Goal: Task Accomplishment & Management: Manage account settings

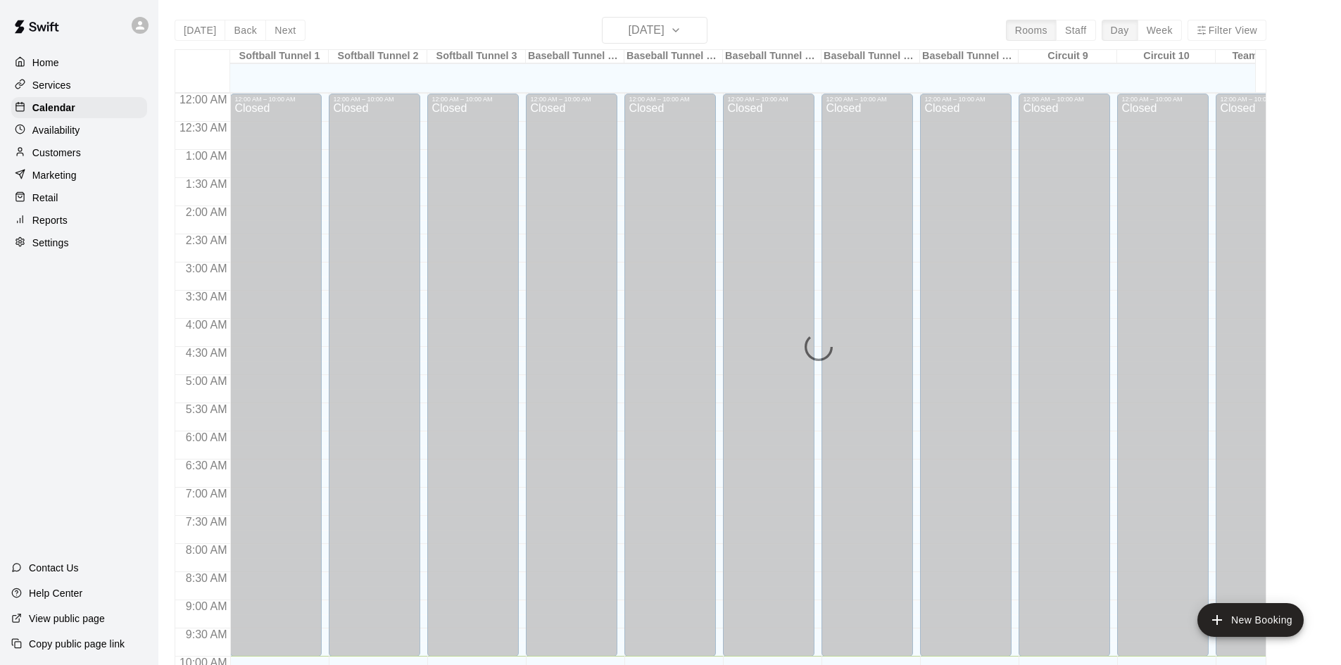
click at [37, 153] on p "Customers" at bounding box center [56, 153] width 49 height 14
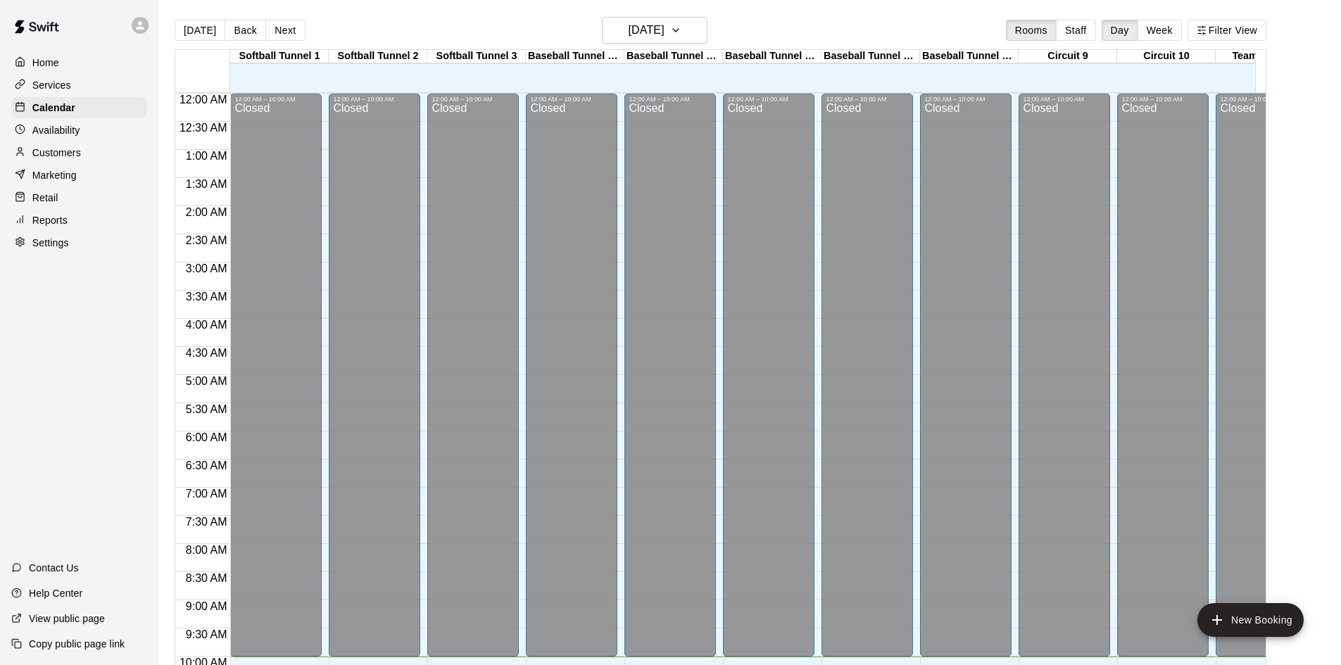
click at [61, 153] on p "Customers" at bounding box center [56, 153] width 49 height 14
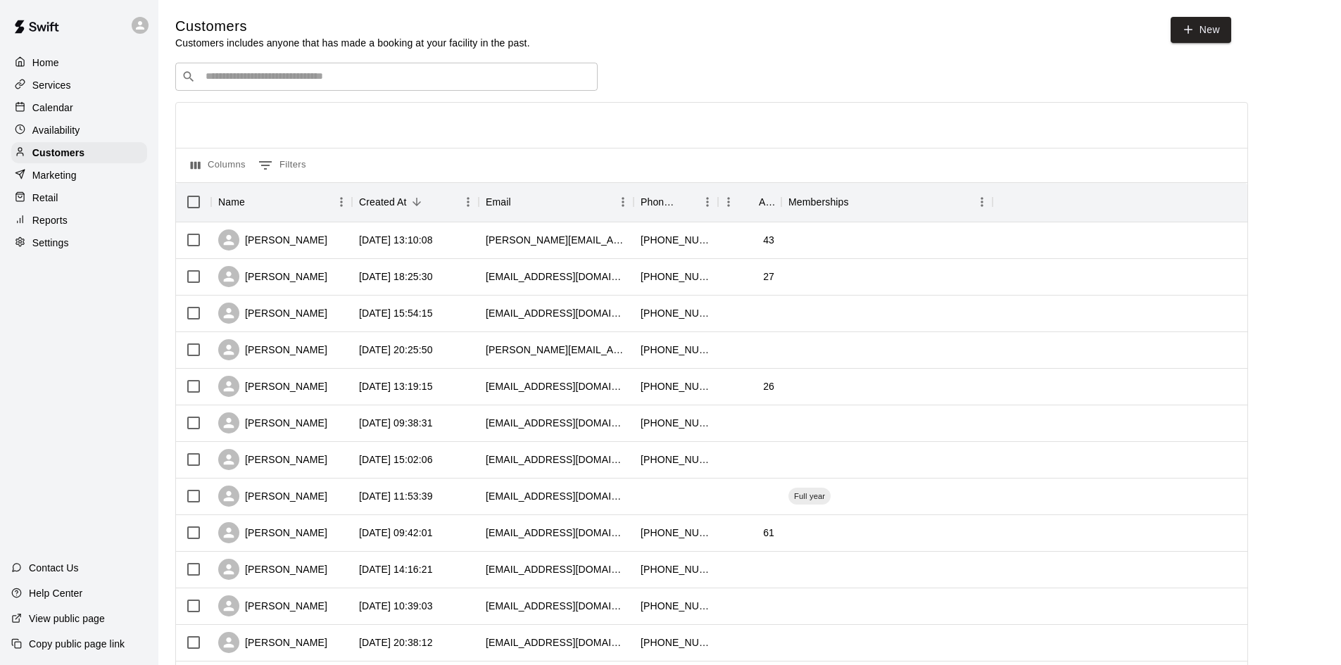
click at [490, 70] on div "​ ​" at bounding box center [386, 77] width 422 height 28
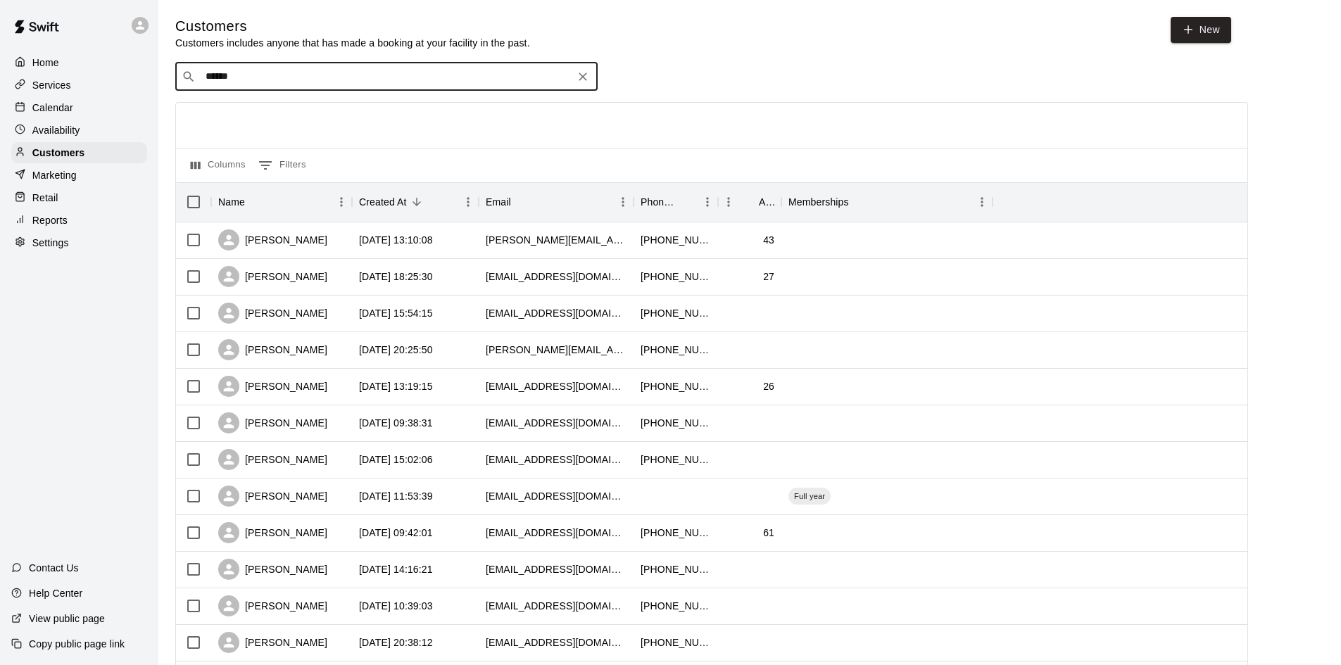
type input "*******"
click at [402, 116] on div "Aaron Polston aaronpolston25@gmail.com" at bounding box center [401, 116] width 372 height 30
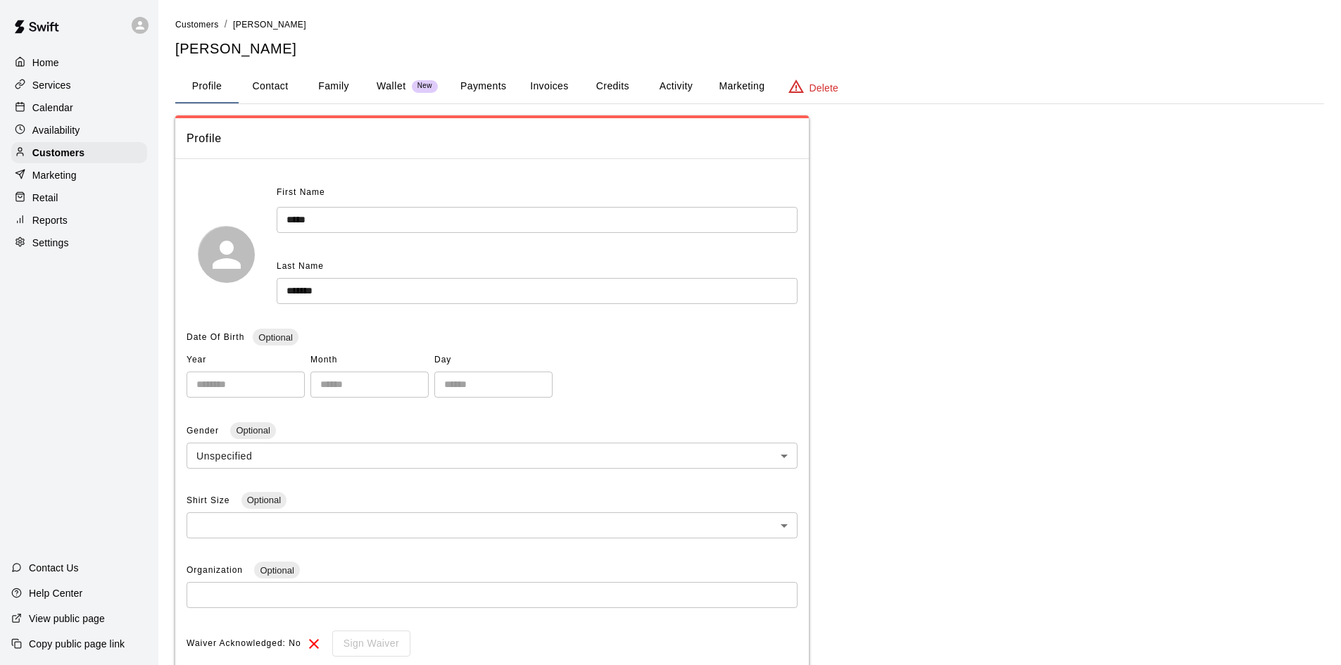
click at [473, 87] on button "Payments" at bounding box center [483, 87] width 68 height 34
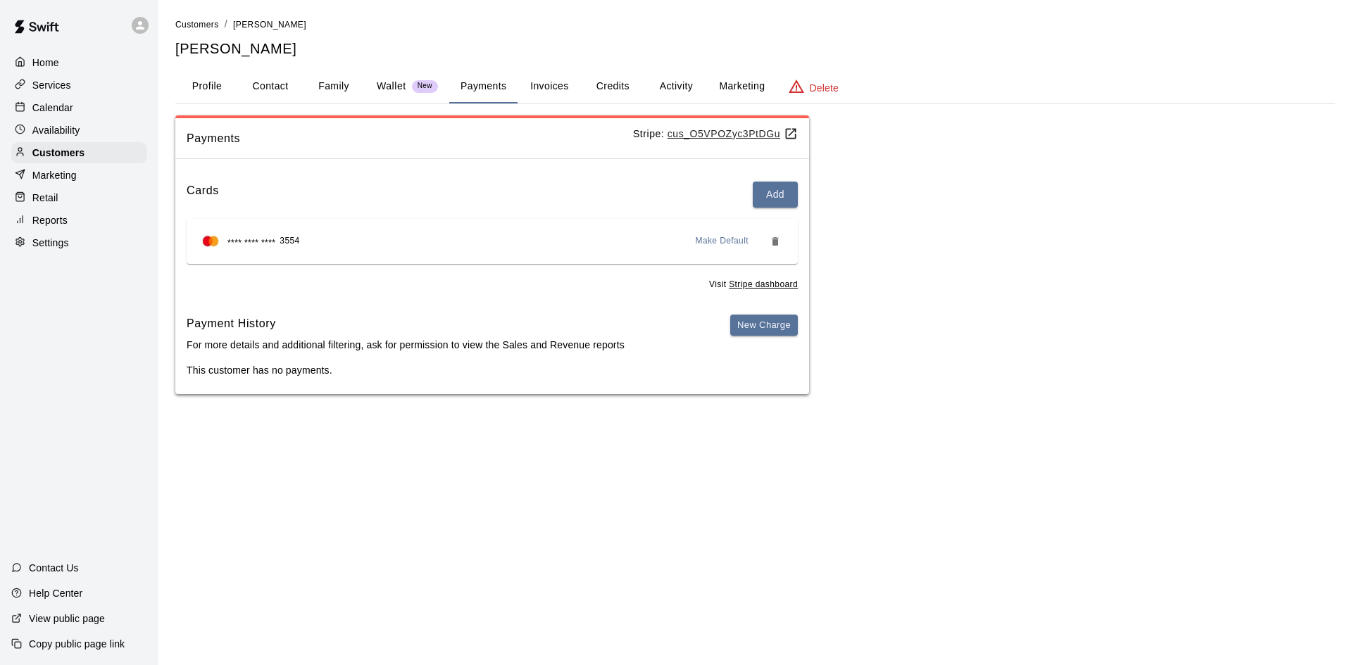
click at [539, 80] on button "Invoices" at bounding box center [548, 87] width 63 height 34
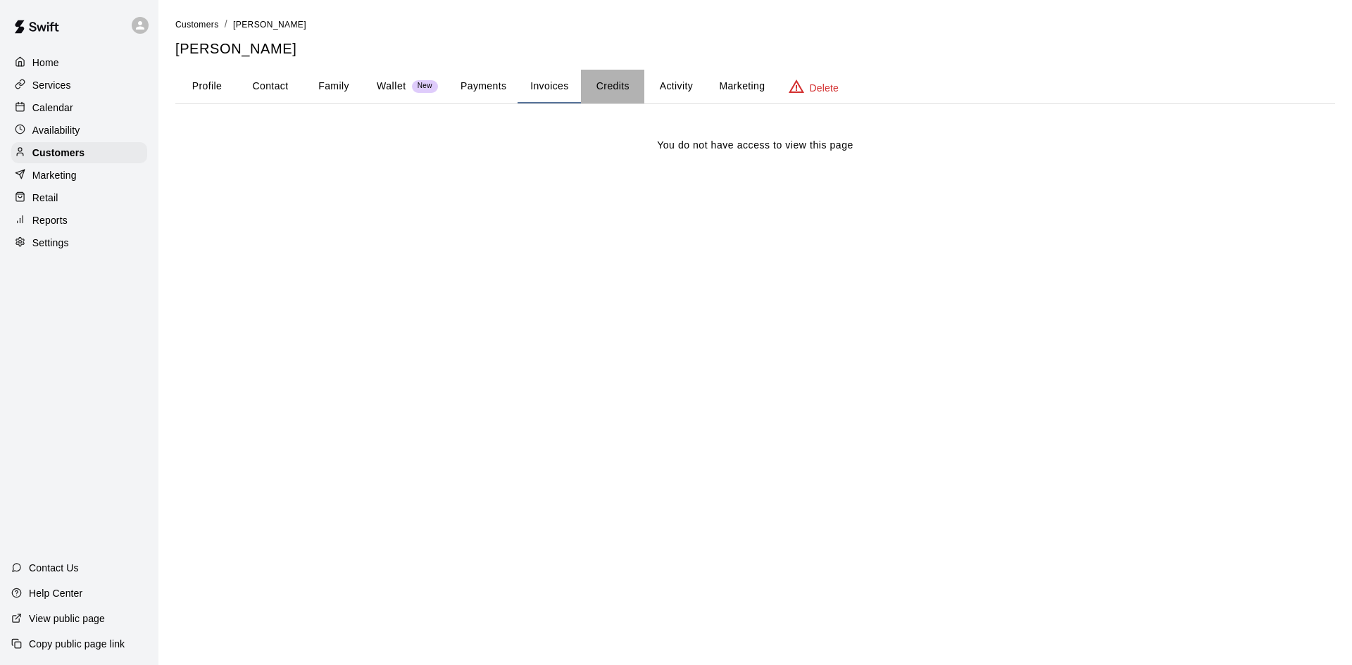
click at [613, 82] on button "Credits" at bounding box center [612, 87] width 63 height 34
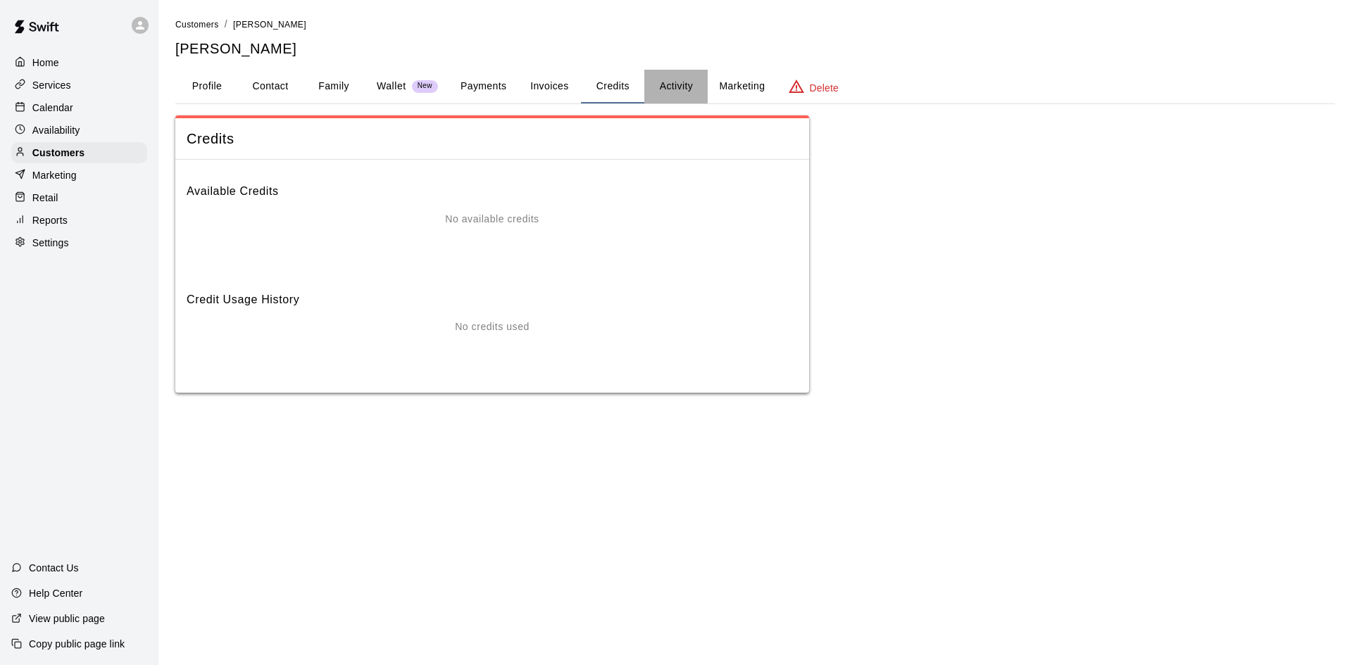
click at [669, 90] on button "Activity" at bounding box center [675, 87] width 63 height 34
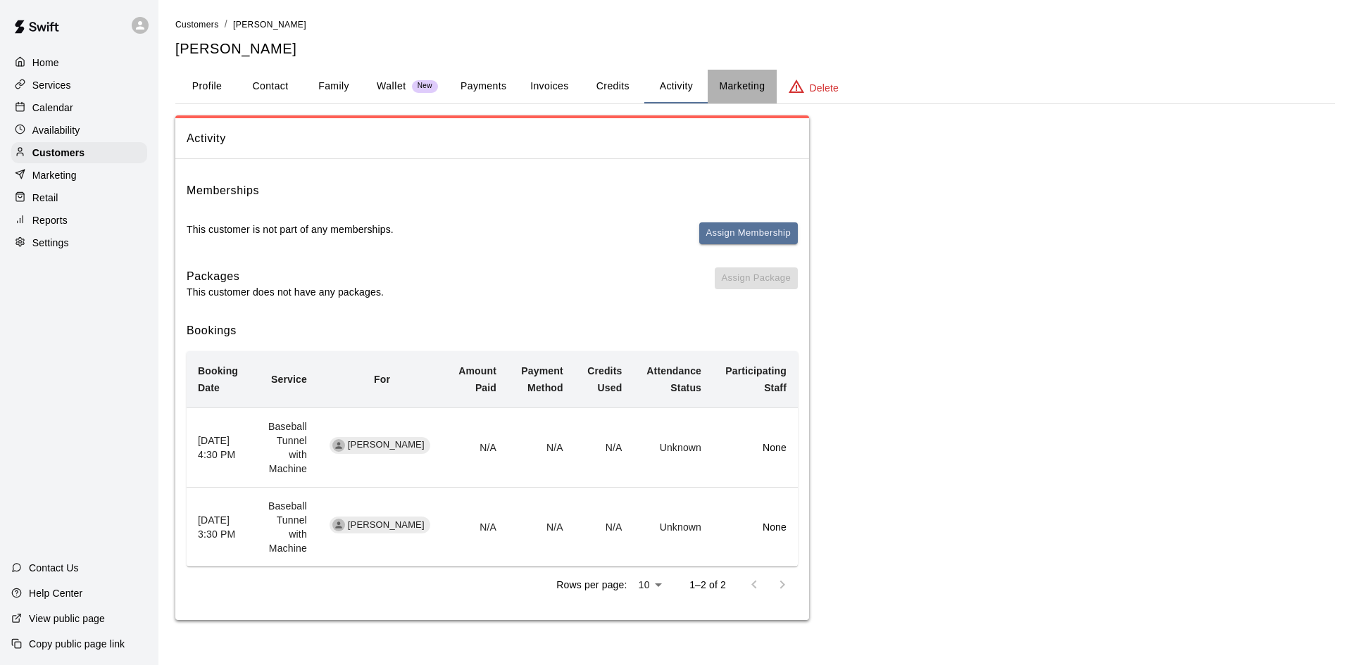
click at [729, 89] on button "Marketing" at bounding box center [741, 87] width 68 height 34
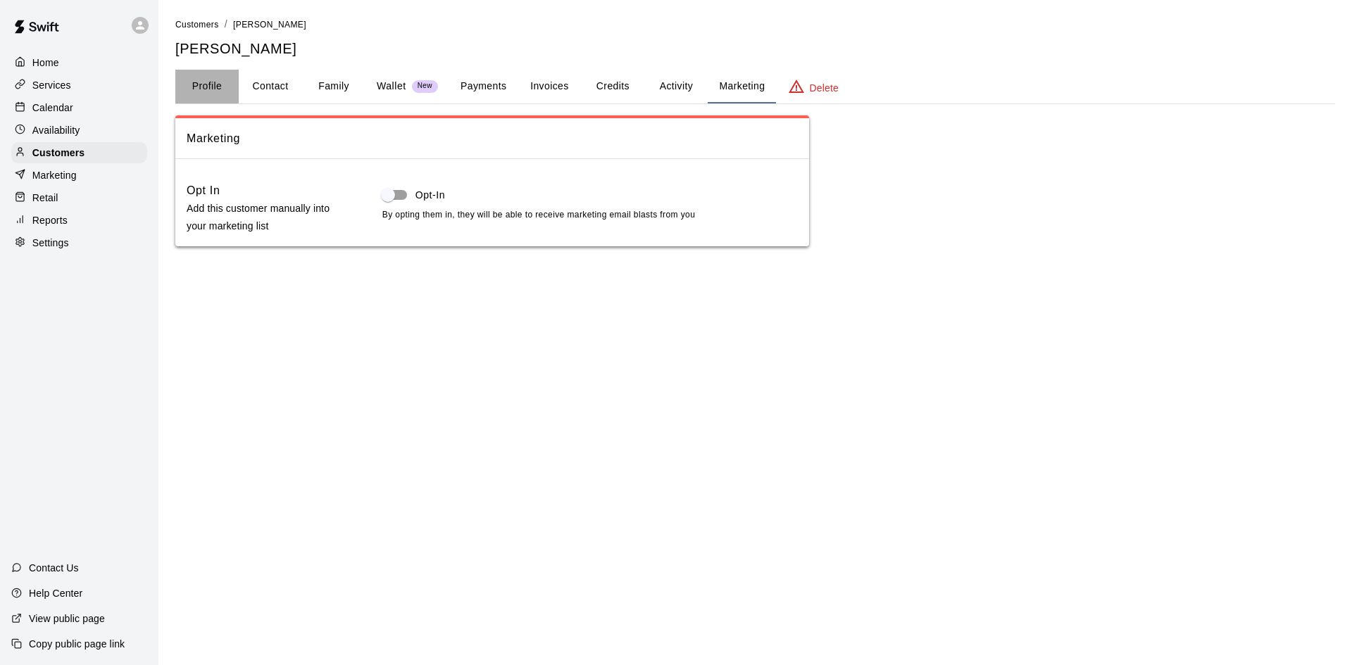
click at [215, 89] on button "Profile" at bounding box center [206, 87] width 63 height 34
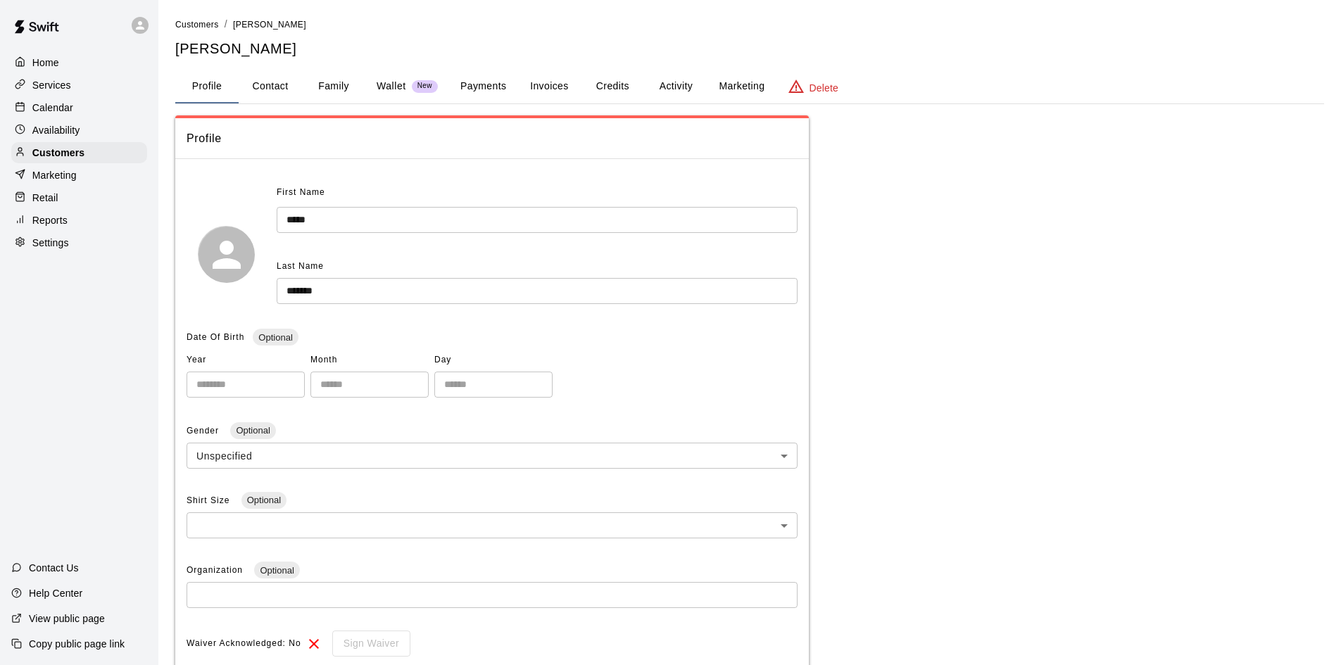
click at [615, 88] on button "Credits" at bounding box center [612, 87] width 63 height 34
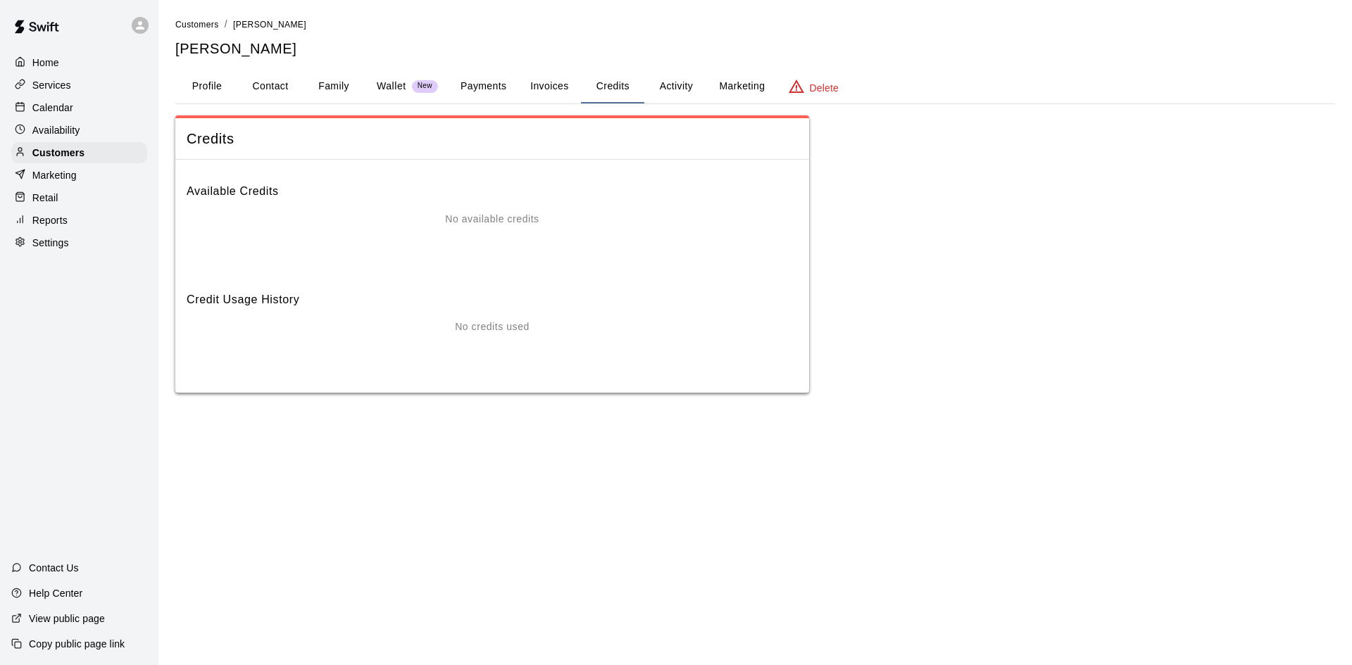
click at [566, 88] on button "Invoices" at bounding box center [548, 87] width 63 height 34
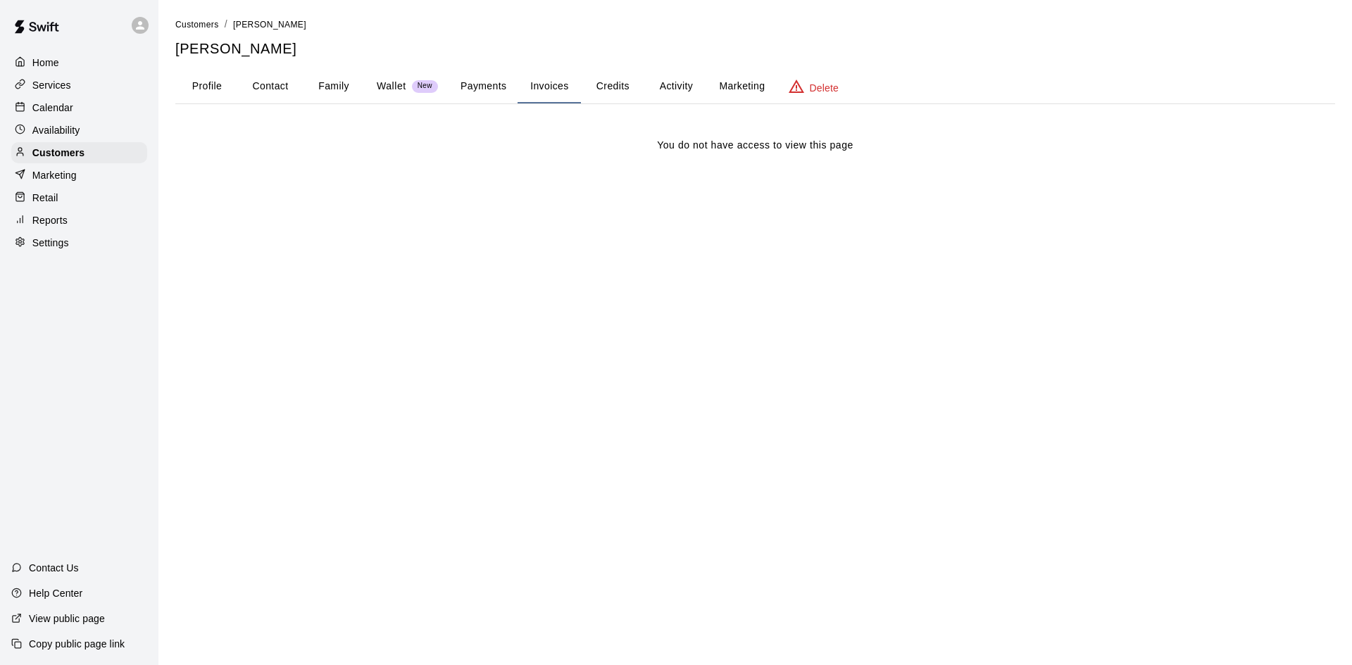
click at [504, 85] on button "Payments" at bounding box center [483, 87] width 68 height 34
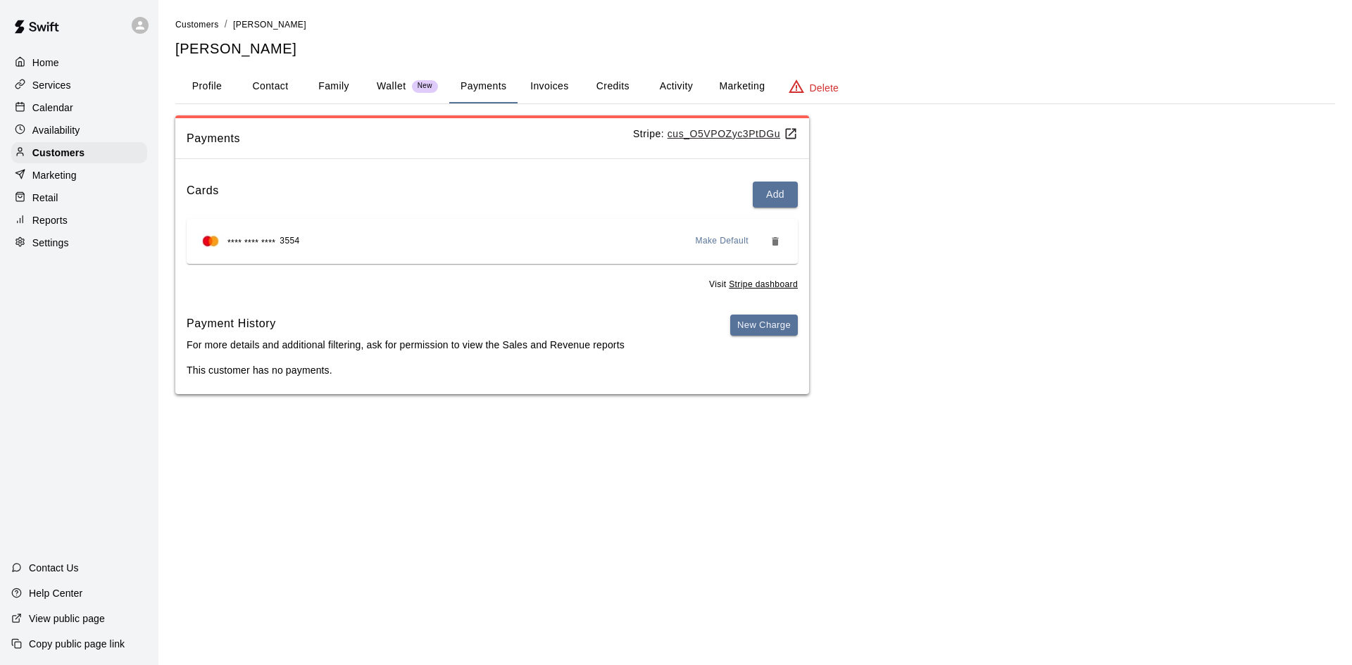
click at [667, 84] on button "Activity" at bounding box center [675, 87] width 63 height 34
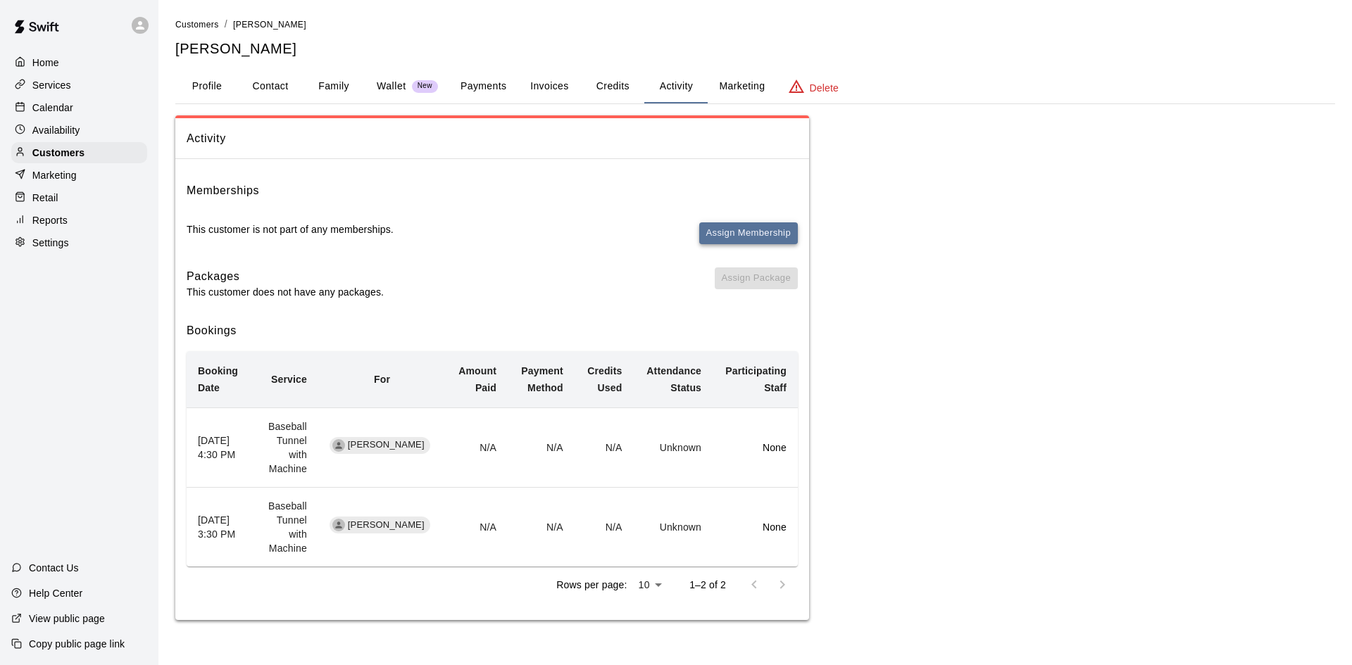
click at [760, 239] on button "Assign Membership" at bounding box center [748, 233] width 99 height 22
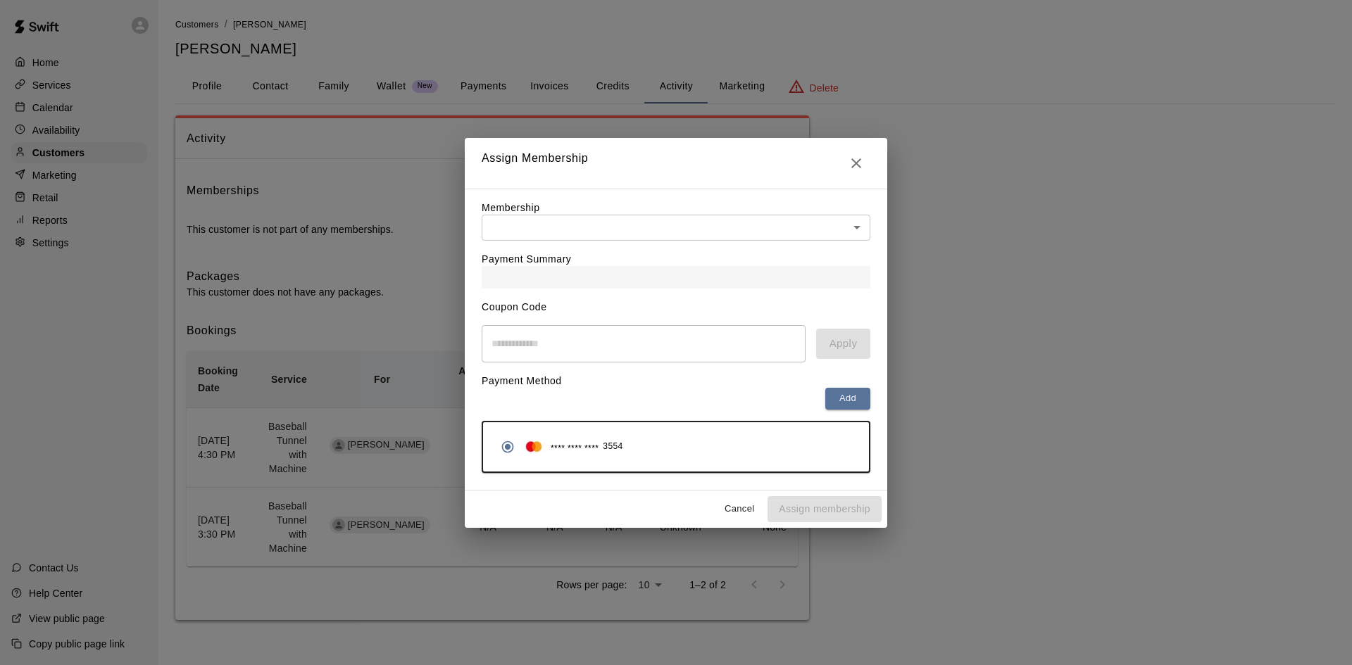
click at [765, 246] on div "Payment Summary" at bounding box center [676, 265] width 389 height 48
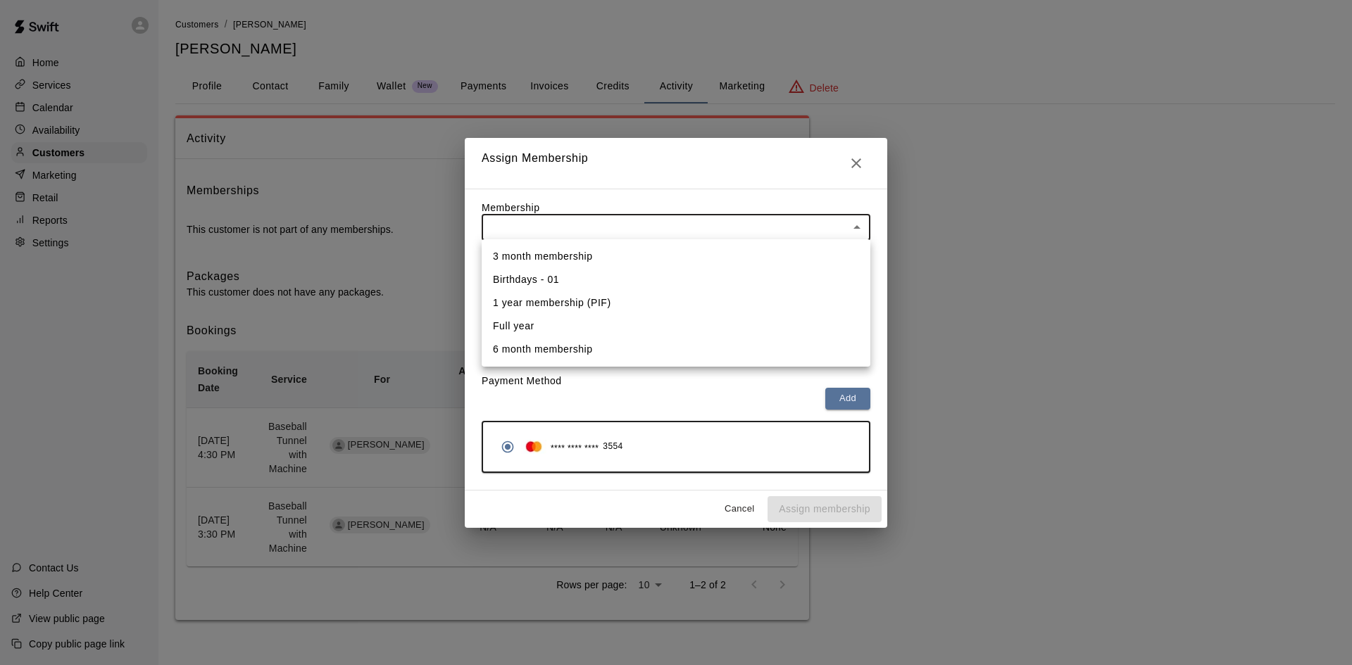
click at [761, 224] on body "Home Services Calendar Availability Customers Marketing Retail Reports Settings…" at bounding box center [676, 324] width 1352 height 648
click at [668, 297] on li "1 year membership (PIF)" at bounding box center [676, 302] width 389 height 23
type input "**********"
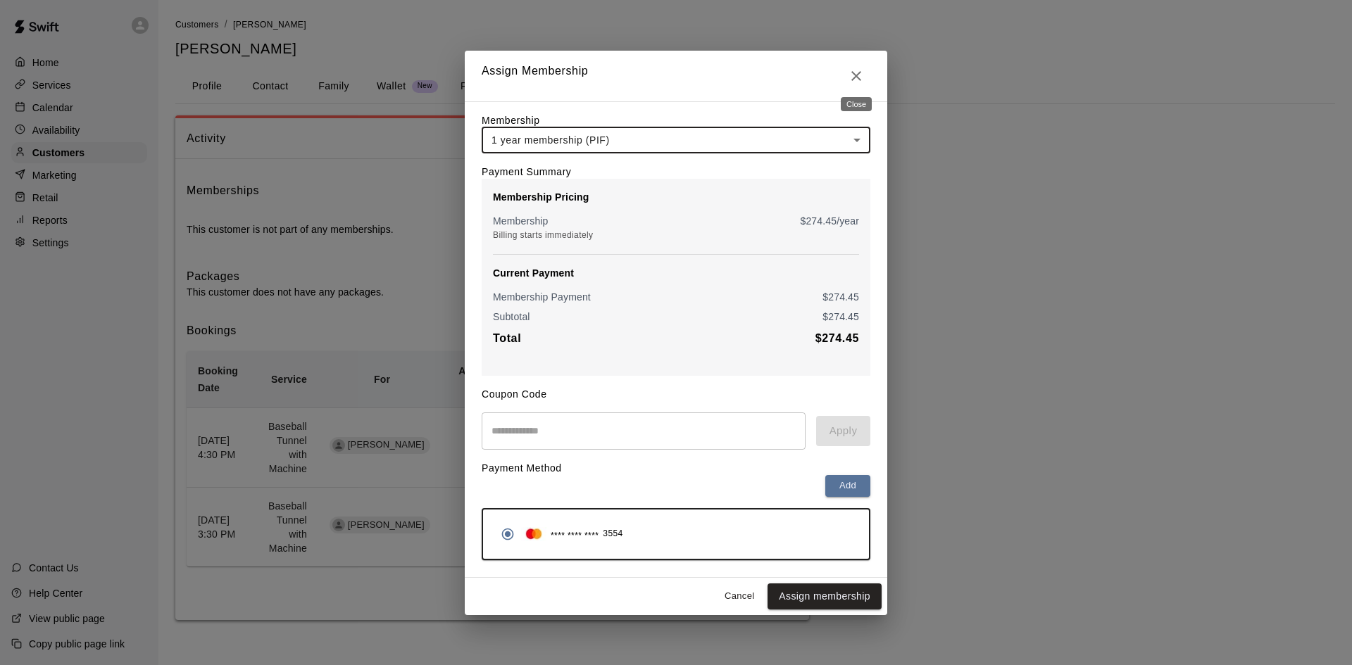
click at [861, 71] on icon "Close" at bounding box center [856, 76] width 17 height 17
